Goal: Information Seeking & Learning: Learn about a topic

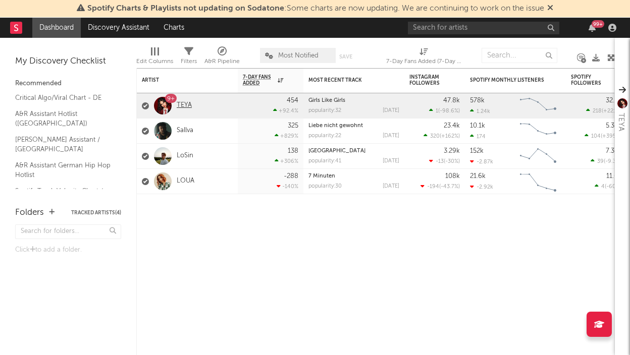
click at [189, 109] on link "TEYA" at bounding box center [184, 105] width 15 height 9
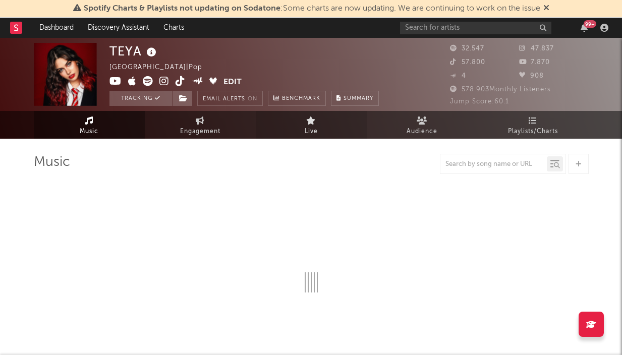
select select "6m"
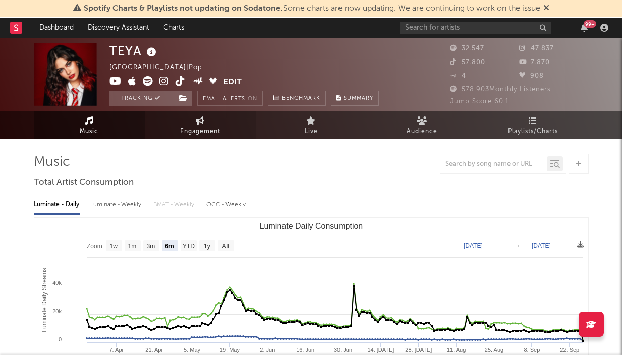
click at [189, 120] on link "Engagement" at bounding box center [200, 125] width 111 height 28
select select "1w"
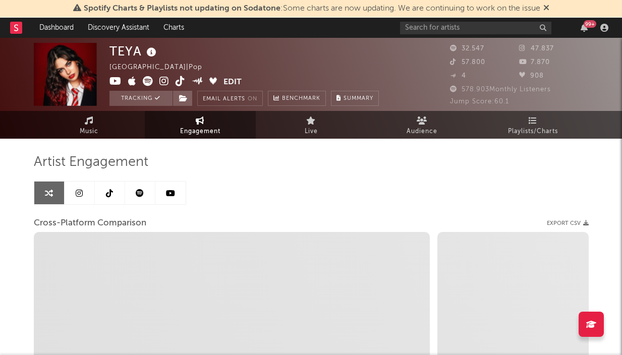
select select "1m"
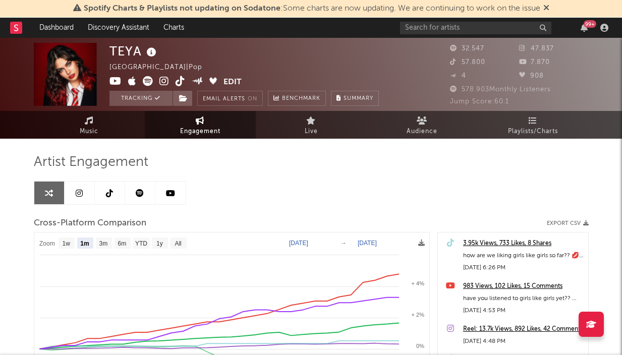
click at [76, 193] on icon at bounding box center [79, 193] width 7 height 8
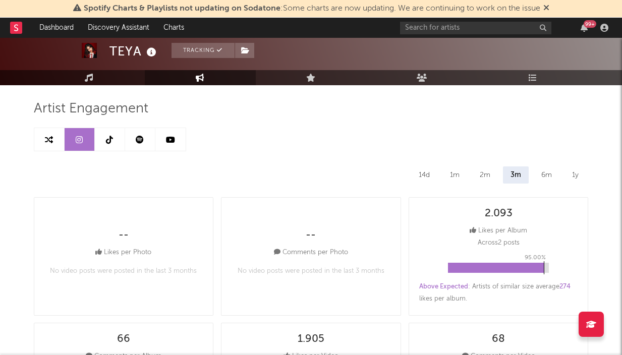
select select "6m"
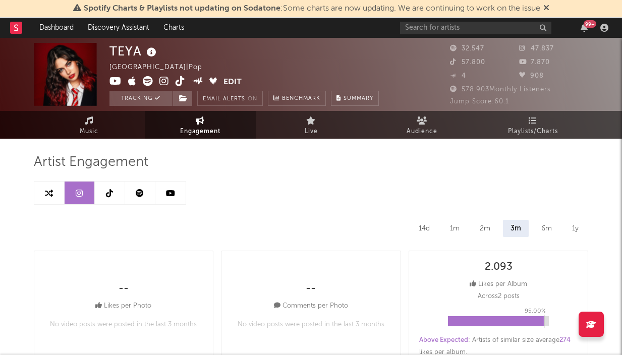
click at [106, 194] on icon at bounding box center [109, 193] width 7 height 8
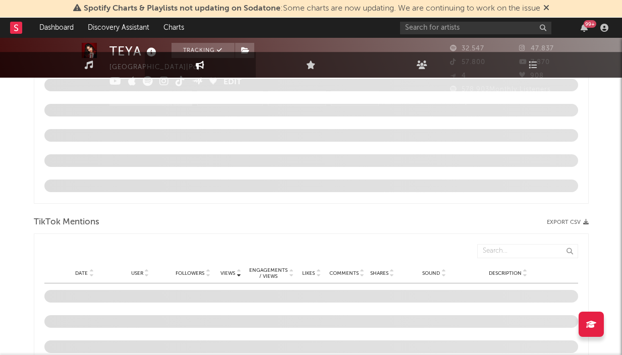
select select "6m"
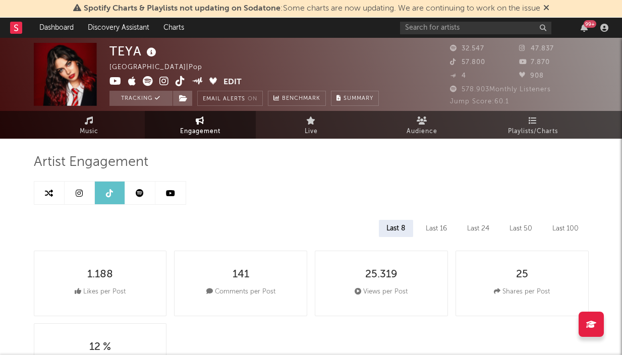
click at [136, 196] on icon at bounding box center [140, 193] width 8 height 8
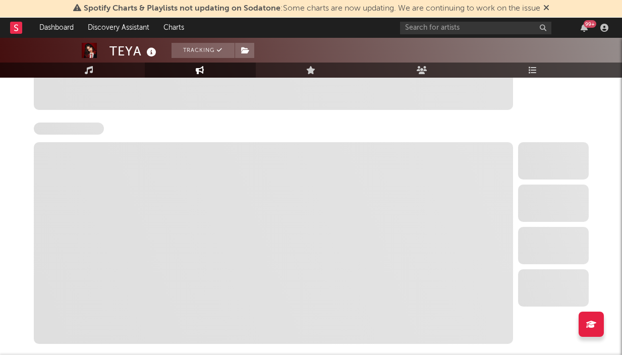
select select "6m"
select select "1w"
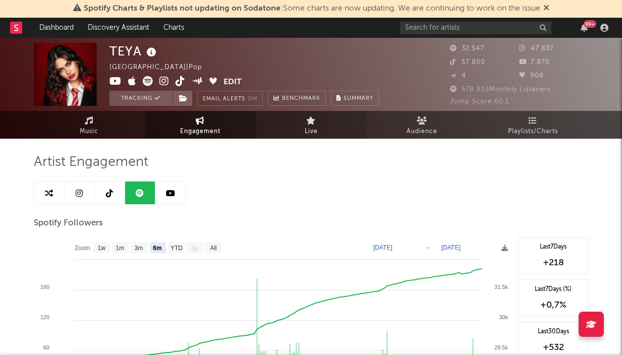
click at [293, 137] on link "Live" at bounding box center [311, 125] width 111 height 28
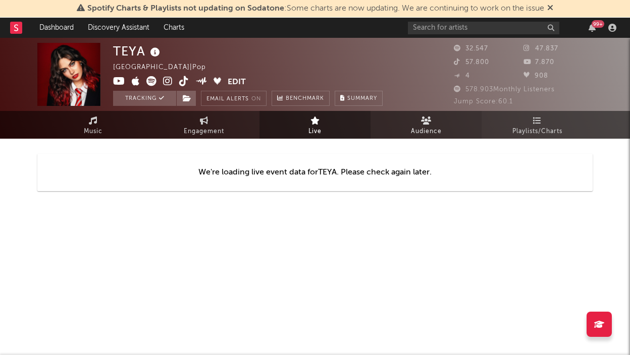
click at [421, 122] on icon at bounding box center [426, 121] width 11 height 8
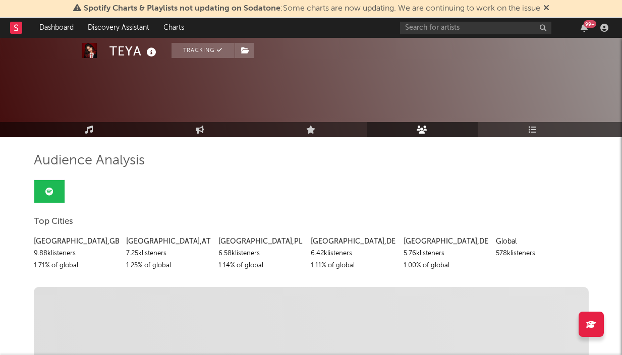
scroll to position [1, 0]
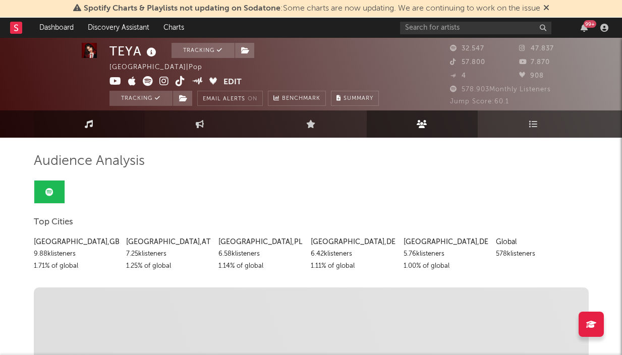
click at [86, 129] on link "Music" at bounding box center [89, 123] width 111 height 27
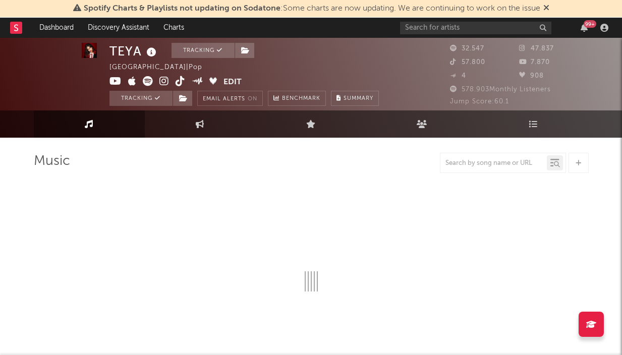
select select "6m"
